Goal: Task Accomplishment & Management: Complete application form

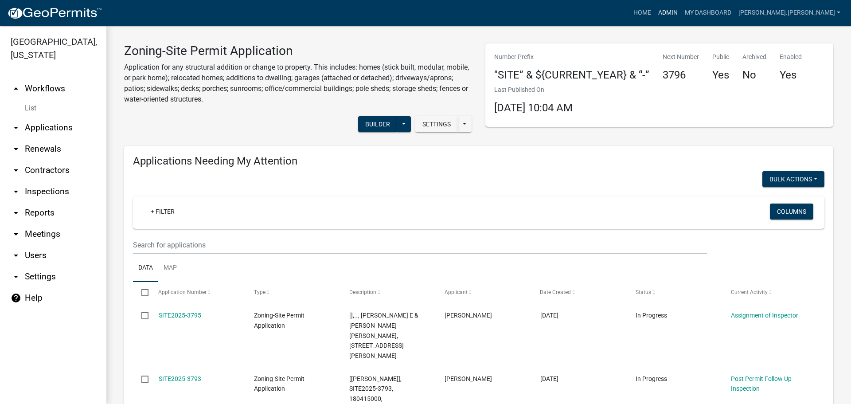
scroll to position [750, 0]
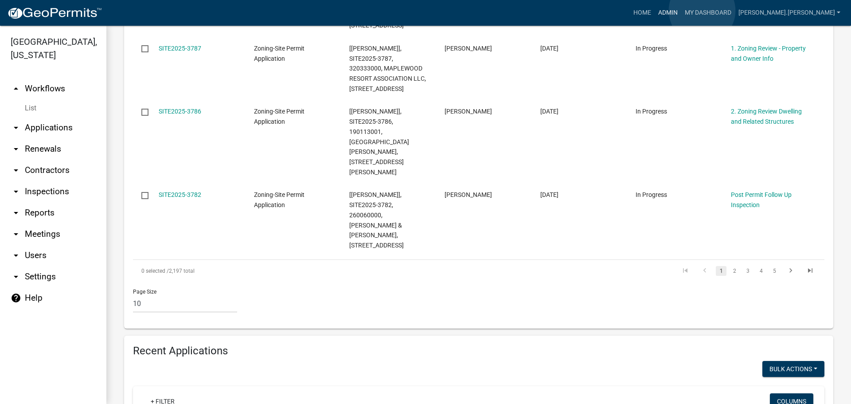
click at [682, 11] on link "Admin" at bounding box center [668, 12] width 27 height 17
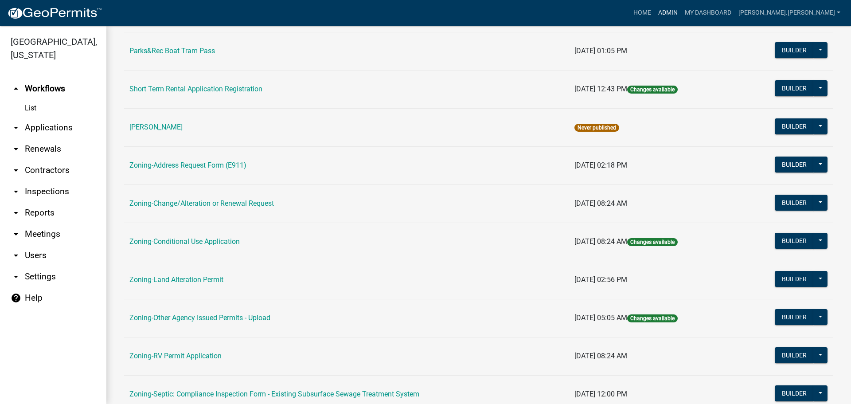
scroll to position [89, 0]
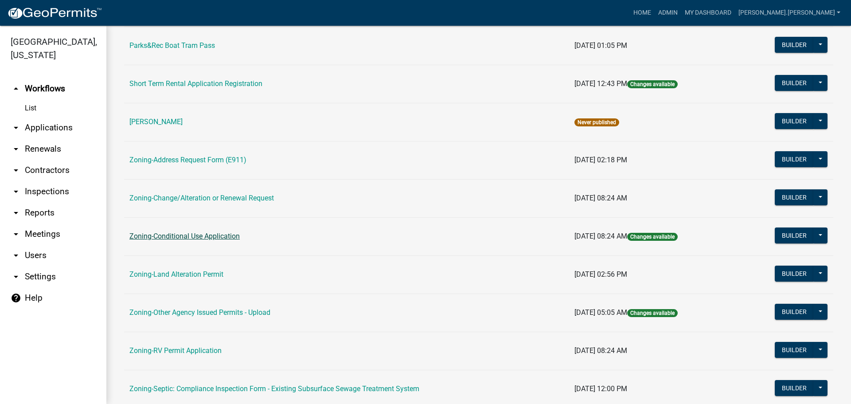
click at [169, 238] on link "Zoning-Conditional Use Application" at bounding box center [184, 236] width 110 height 8
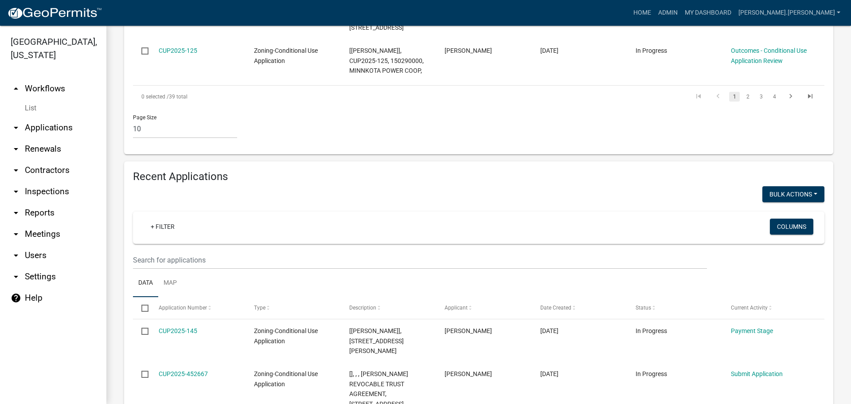
scroll to position [887, 0]
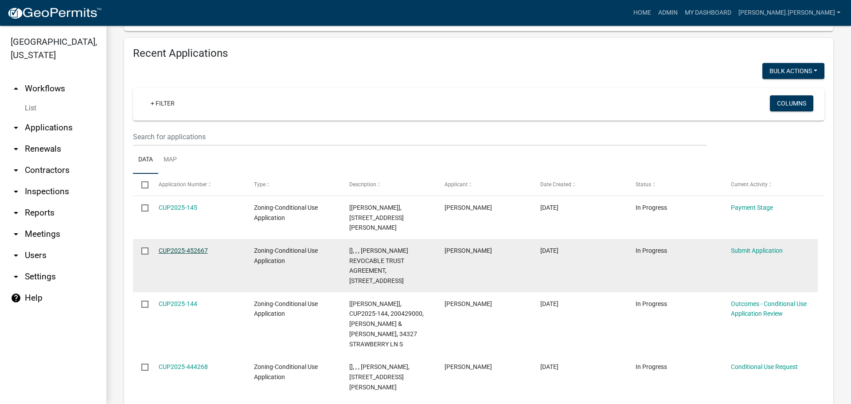
click at [171, 247] on link "CUP2025-452667" at bounding box center [183, 250] width 49 height 7
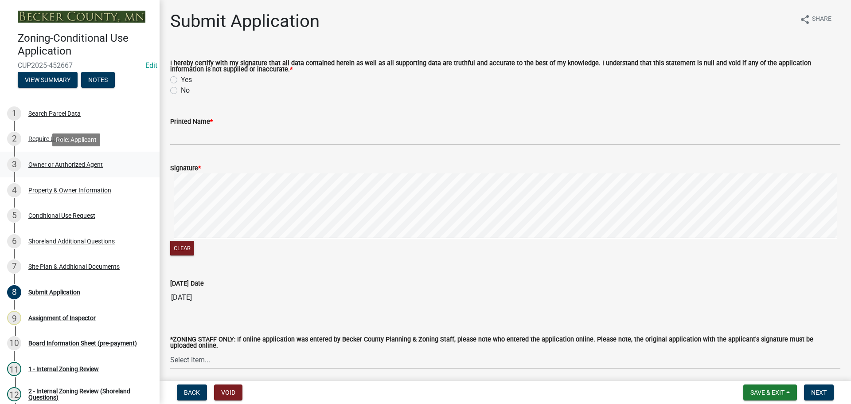
click at [71, 165] on div "Owner or Authorized Agent" at bounding box center [65, 164] width 75 height 6
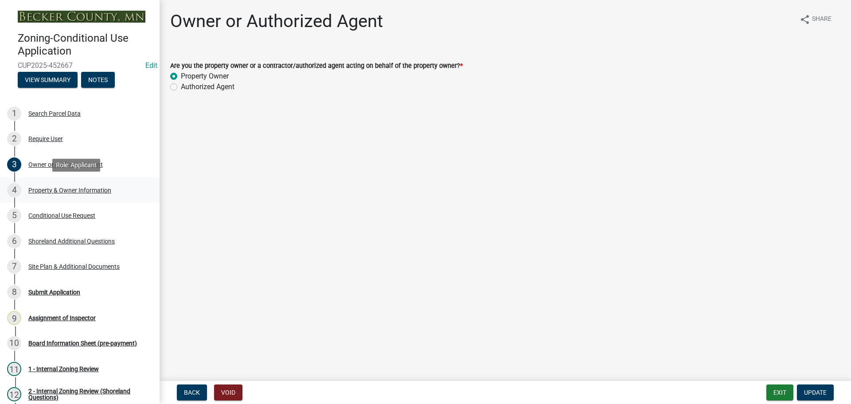
click at [75, 188] on div "Property & Owner Information" at bounding box center [69, 190] width 83 height 6
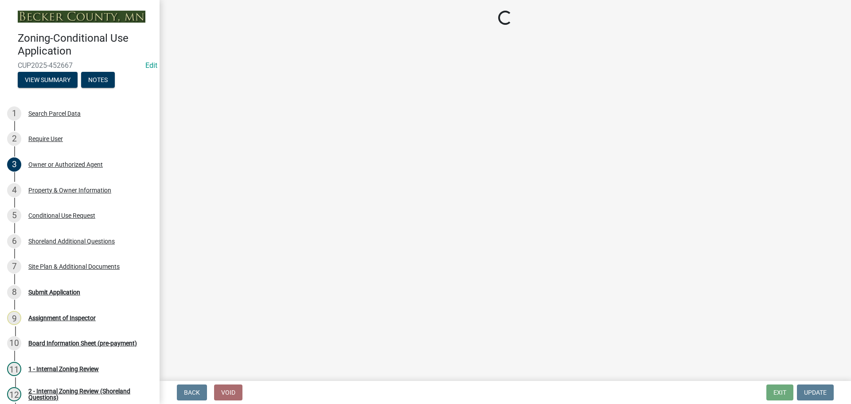
select select "d0abe523-4d63-49e8-9efb-840d4ed353f9"
select select "99cd2cf1-4fe5-4473-8f15-61e3df51664a"
select select "d254318d-9a6a-461c-8ce9-e854f892787f"
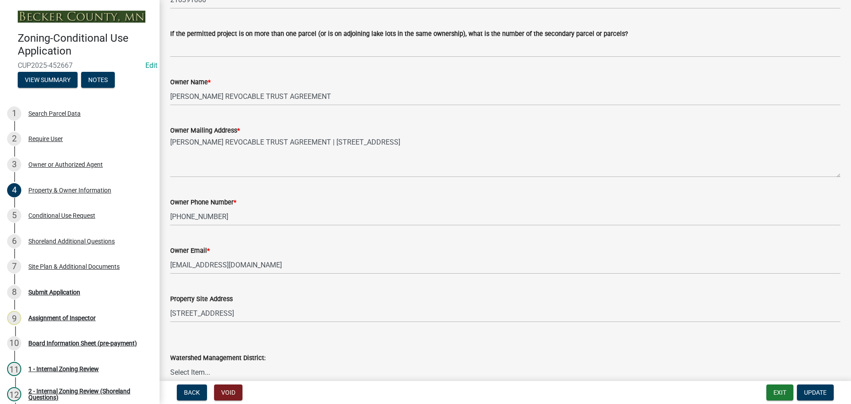
scroll to position [133, 0]
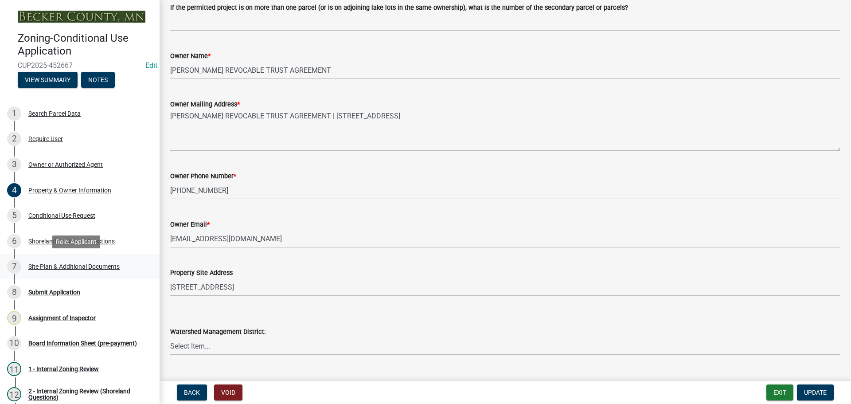
click at [100, 264] on div "Site Plan & Additional Documents" at bounding box center [73, 266] width 91 height 6
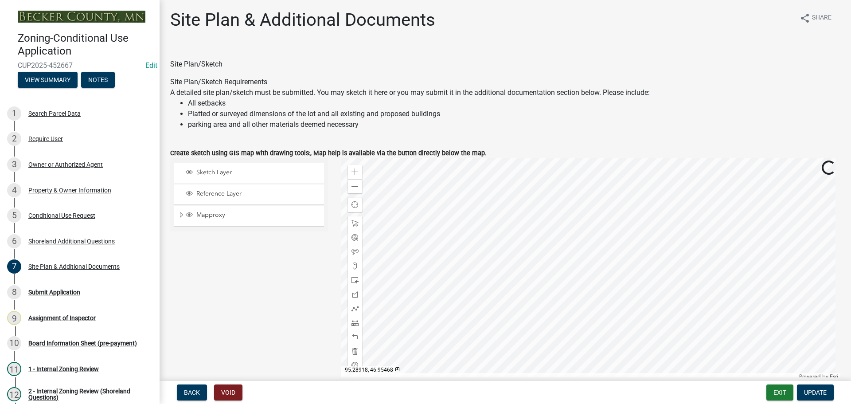
scroll to position [0, 0]
click at [781, 392] on button "Exit" at bounding box center [780, 393] width 27 height 16
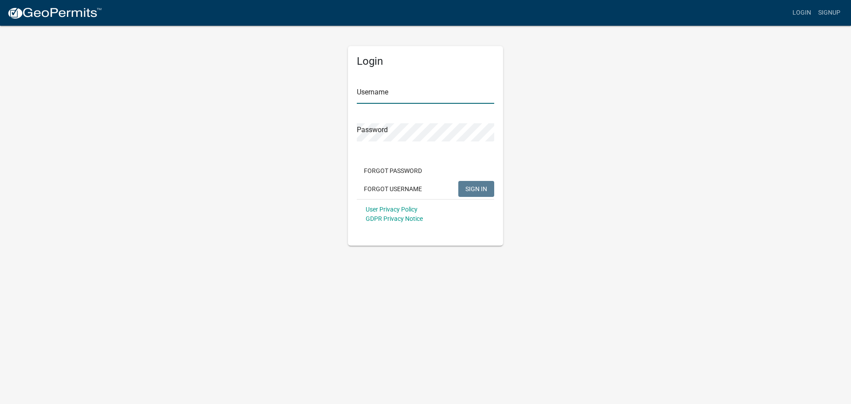
type input "[PERSON_NAME].[PERSON_NAME]"
drag, startPoint x: 480, startPoint y: 241, endPoint x: 480, endPoint y: 220, distance: 20.8
click at [480, 241] on div "Login Username nicole.bradbury Password Forgot Password Forgot Username SIGN IN…" at bounding box center [425, 146] width 155 height 200
click at [479, 191] on span "SIGN IN" at bounding box center [477, 188] width 22 height 7
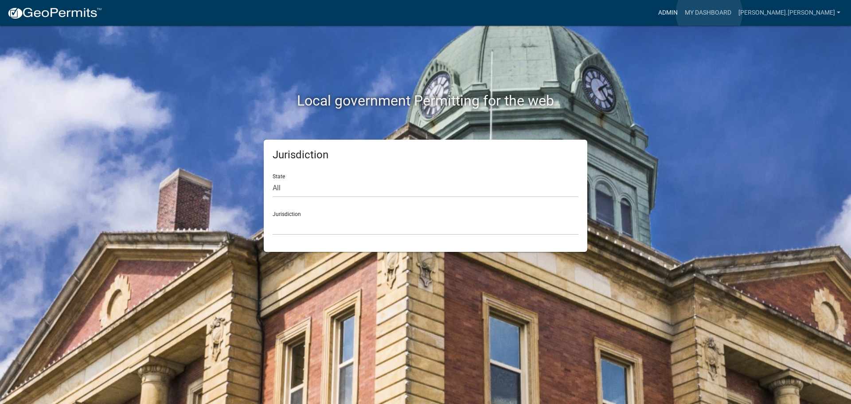
click at [682, 13] on link "Admin" at bounding box center [668, 12] width 27 height 17
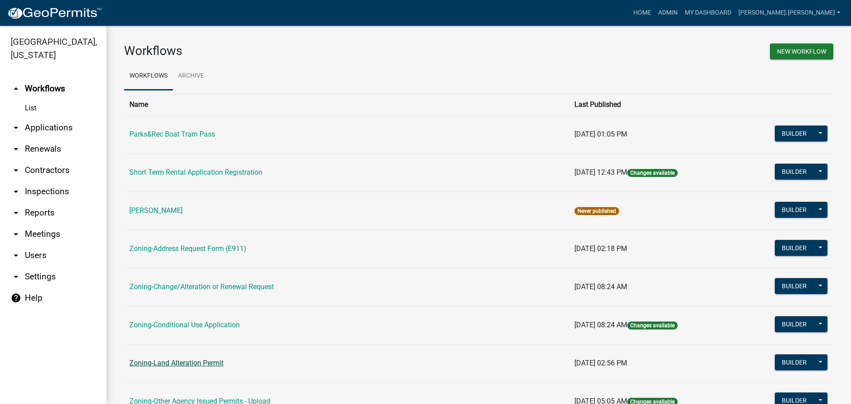
click at [190, 362] on link "Zoning-Land Alteration Permit" at bounding box center [176, 363] width 94 height 8
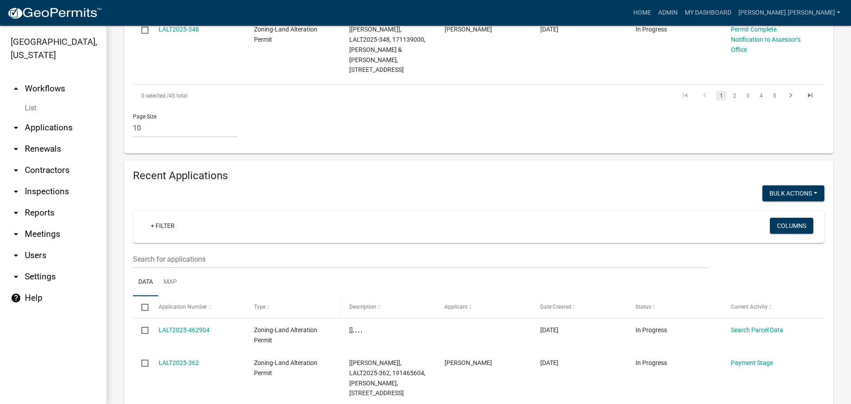
scroll to position [887, 0]
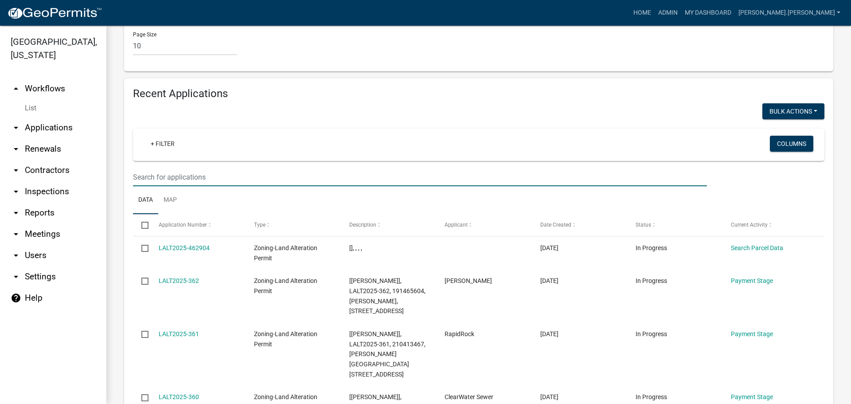
click at [200, 186] on input "text" at bounding box center [420, 177] width 574 height 18
type input "53691"
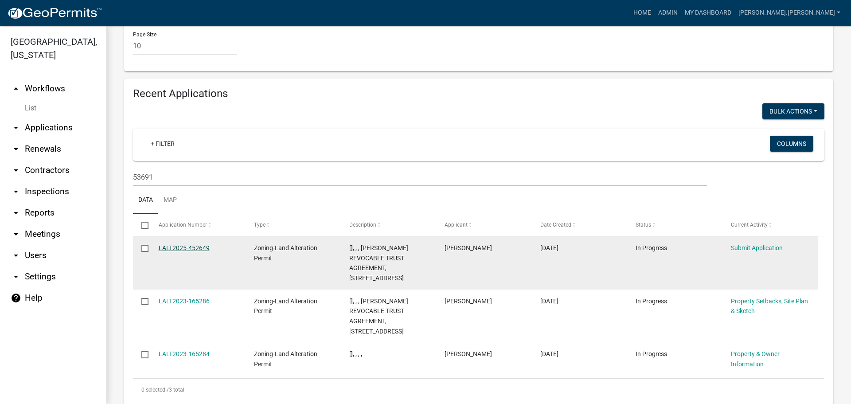
click at [180, 251] on link "LALT2025-452649" at bounding box center [184, 247] width 51 height 7
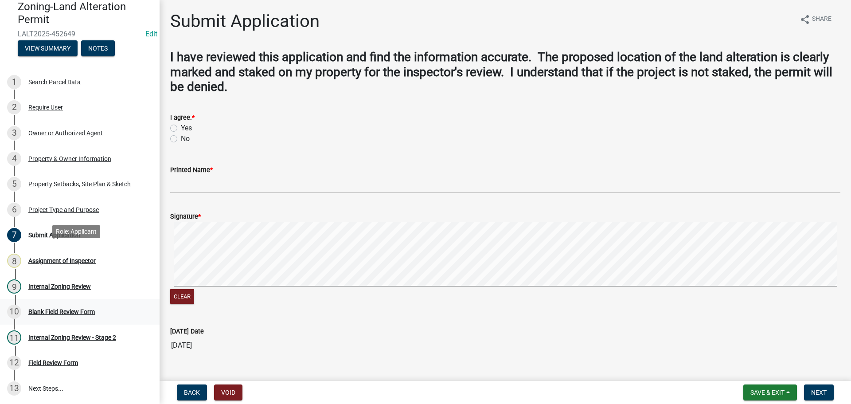
scroll to position [89, 0]
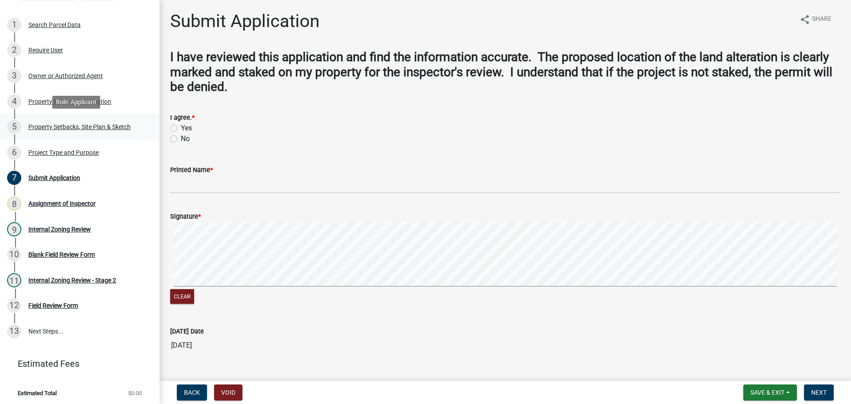
click at [79, 124] on div "Property Setbacks, Site Plan & Sketch" at bounding box center [79, 127] width 102 height 6
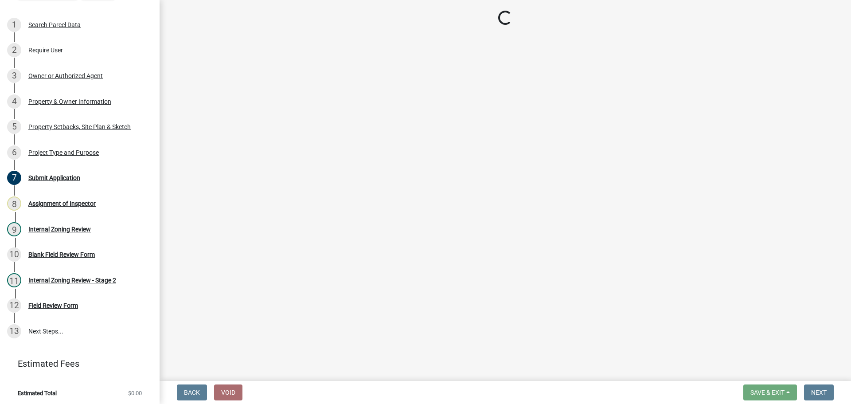
select select "023fca83-4df2-42b9-94ed-3498437255e1"
select select "84ece663-5328-4739-b2f5-2b1393f0600c"
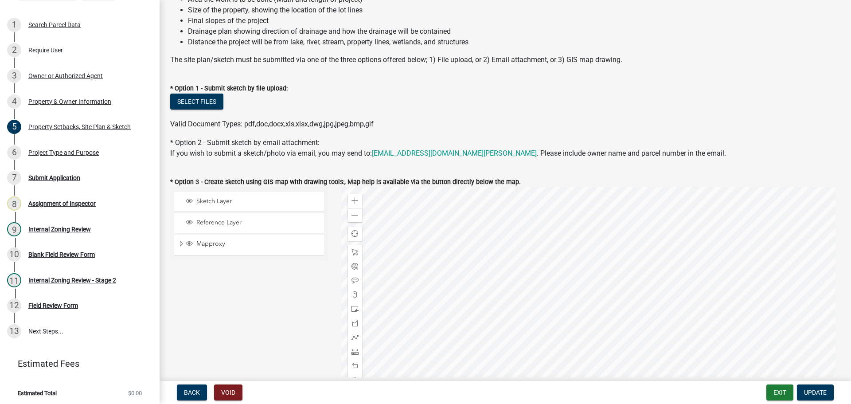
scroll to position [0, 0]
